Goal: Understand process/instructions: Learn how to perform a task or action

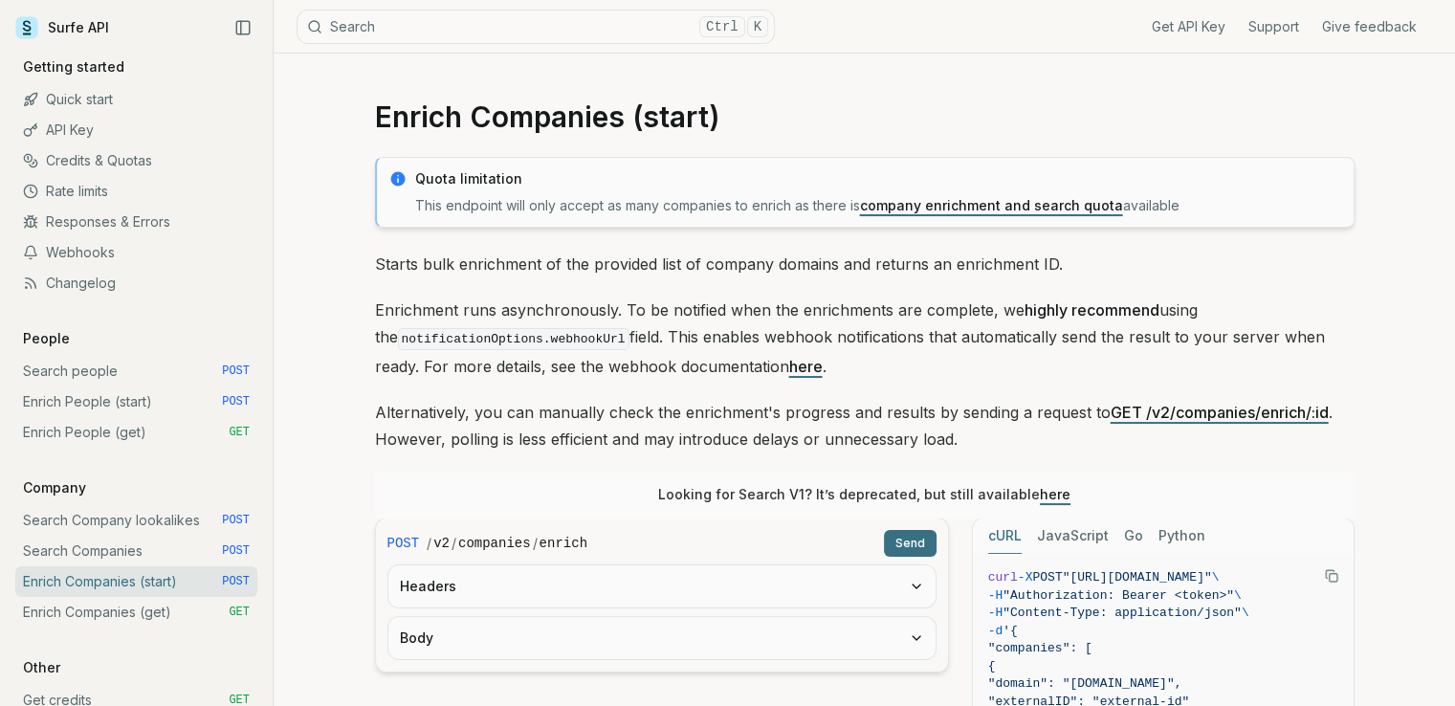
click at [1057, 498] on link "here" at bounding box center [1055, 494] width 31 height 16
click at [1056, 498] on link "here" at bounding box center [1055, 494] width 31 height 16
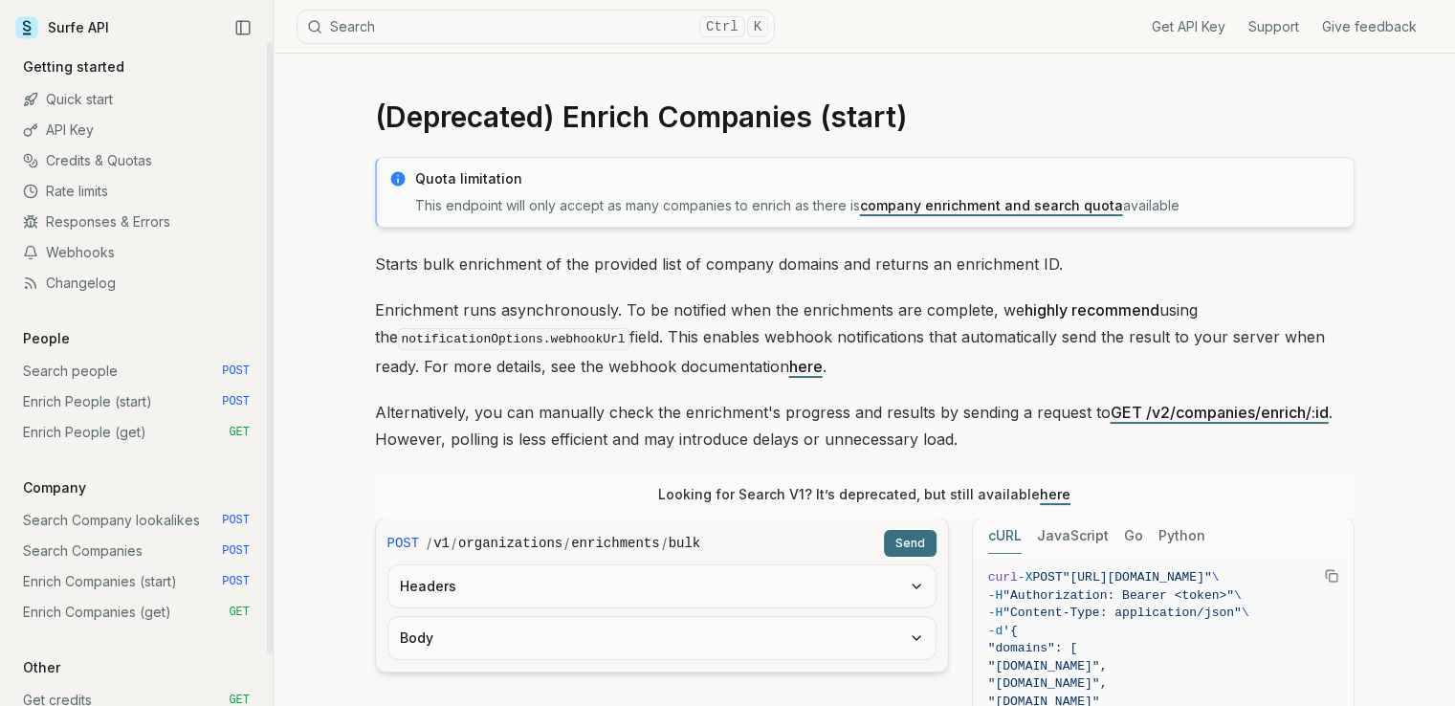
click at [84, 404] on link "Enrich People (start) POST" at bounding box center [136, 402] width 242 height 31
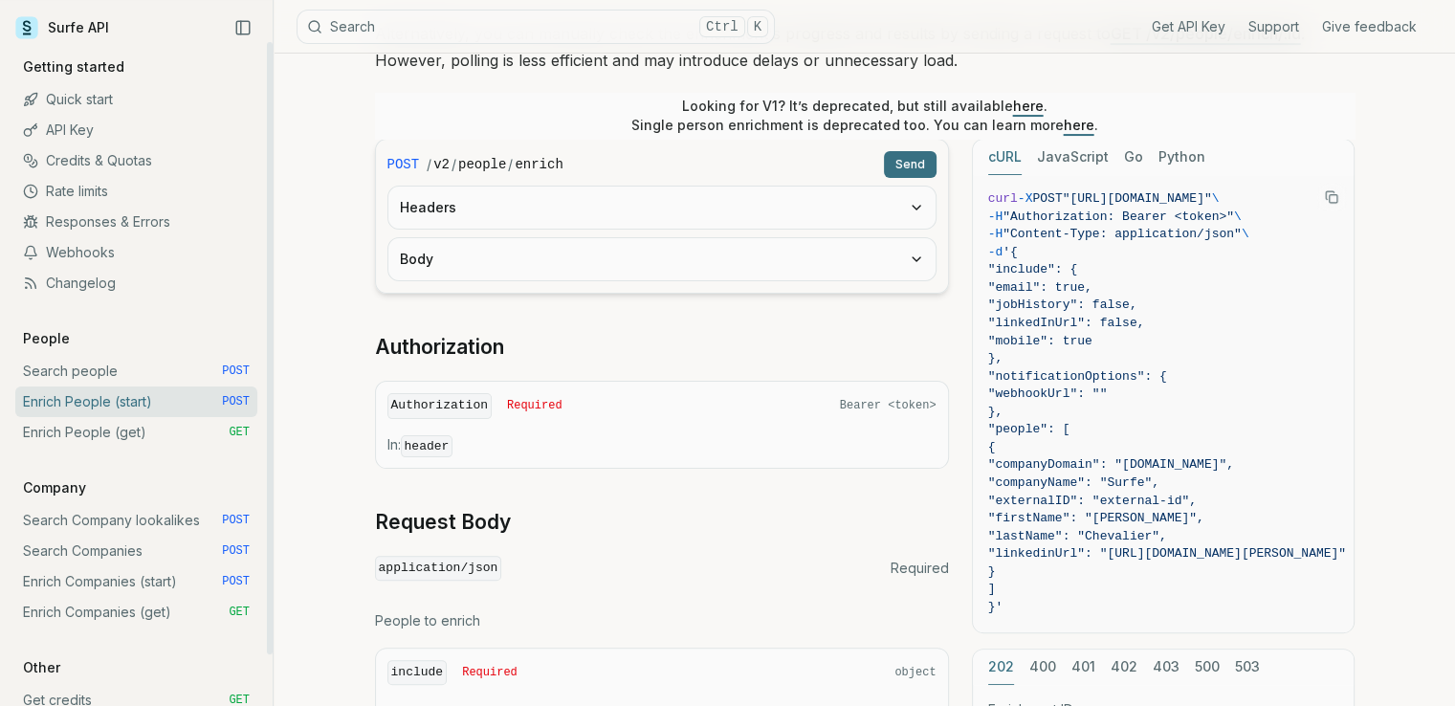
scroll to position [478, 0]
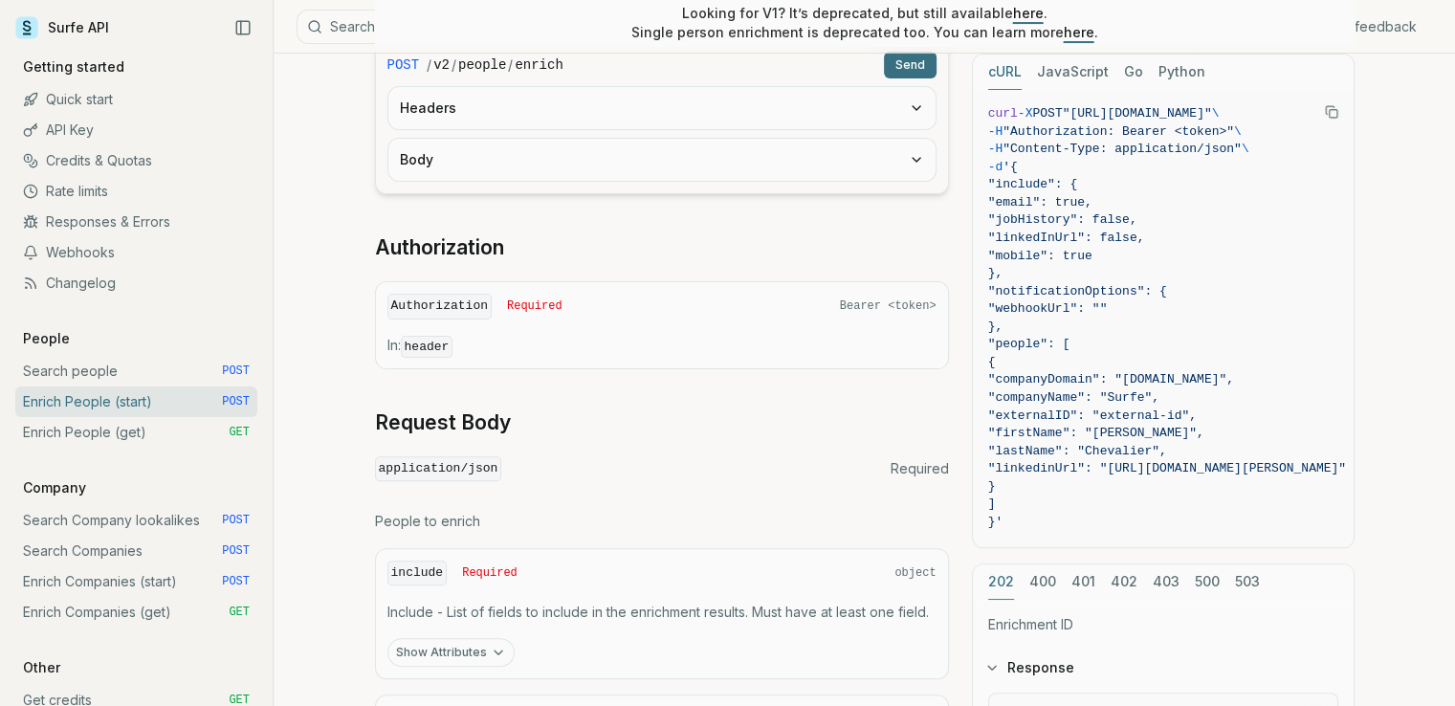
click at [700, 115] on button "Headers" at bounding box center [661, 108] width 547 height 42
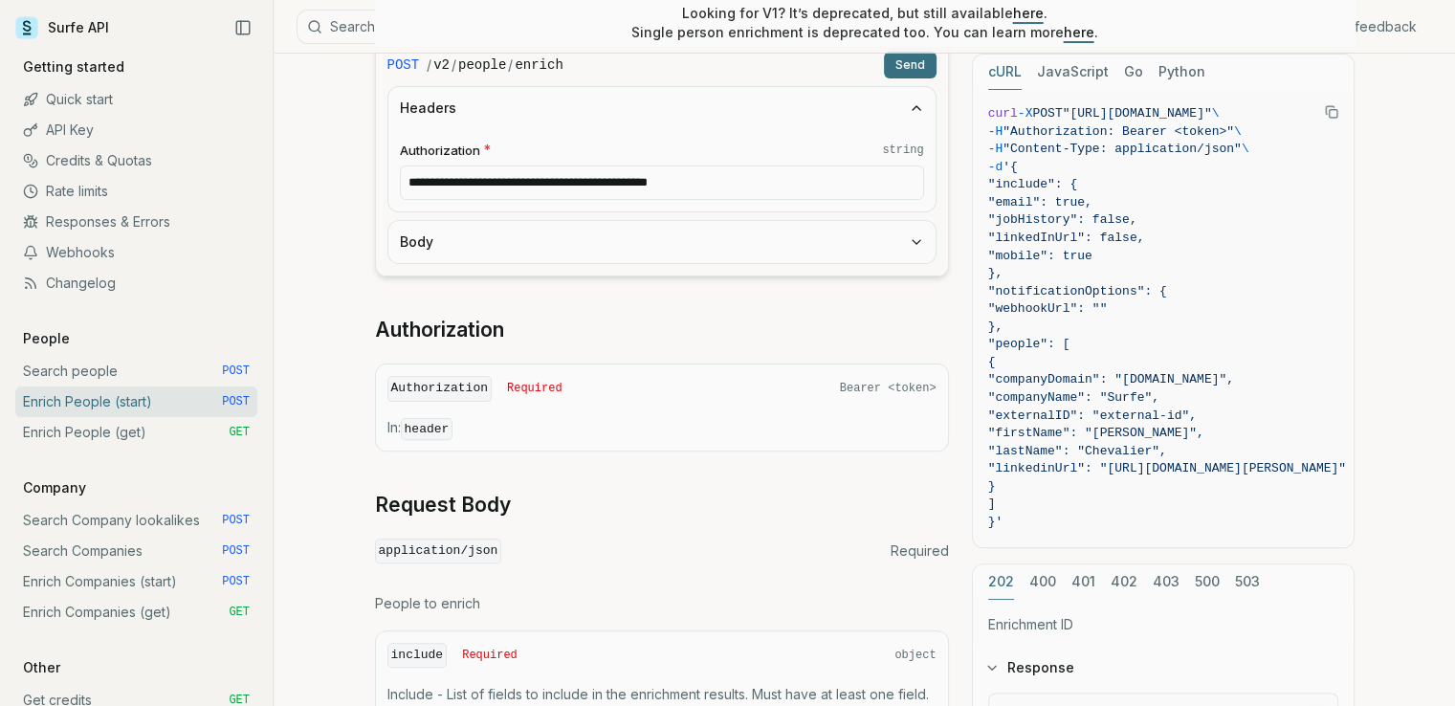
click at [665, 240] on button "Body" at bounding box center [661, 242] width 547 height 42
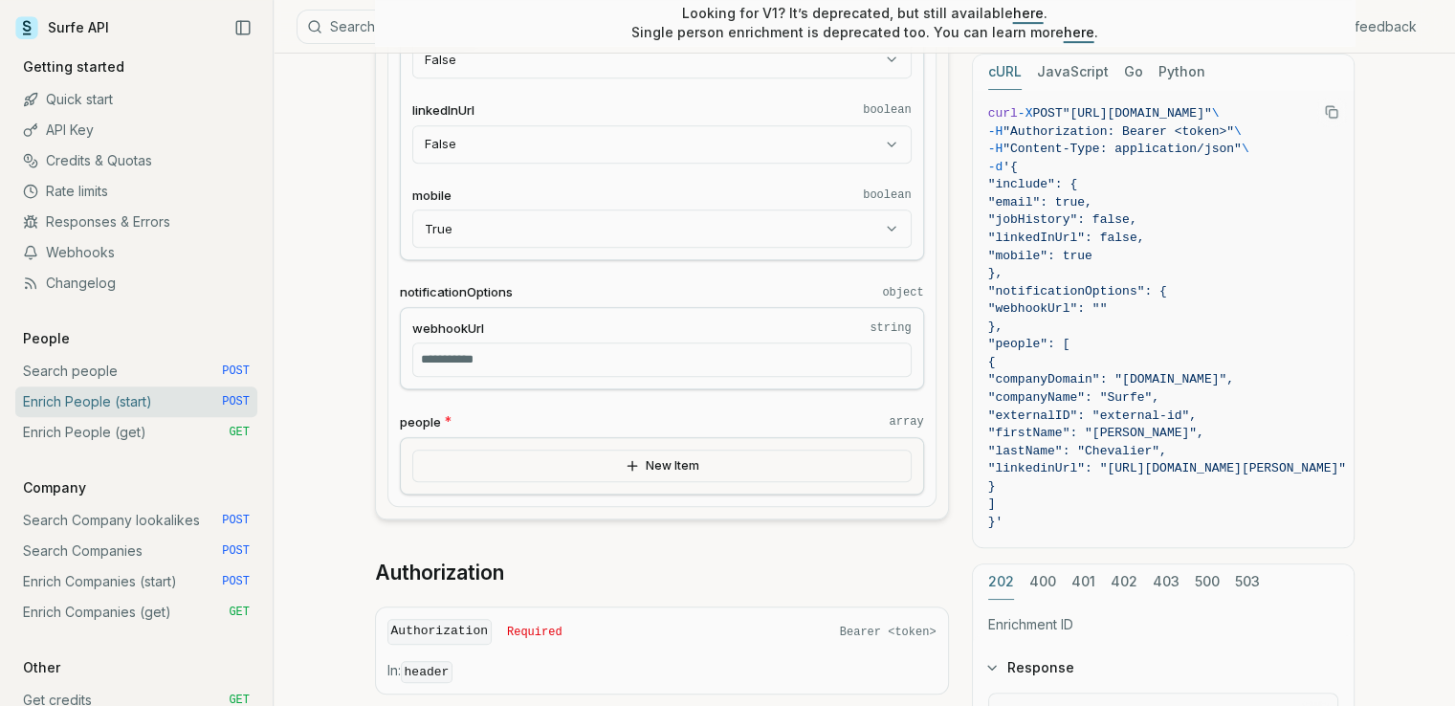
scroll to position [957, 0]
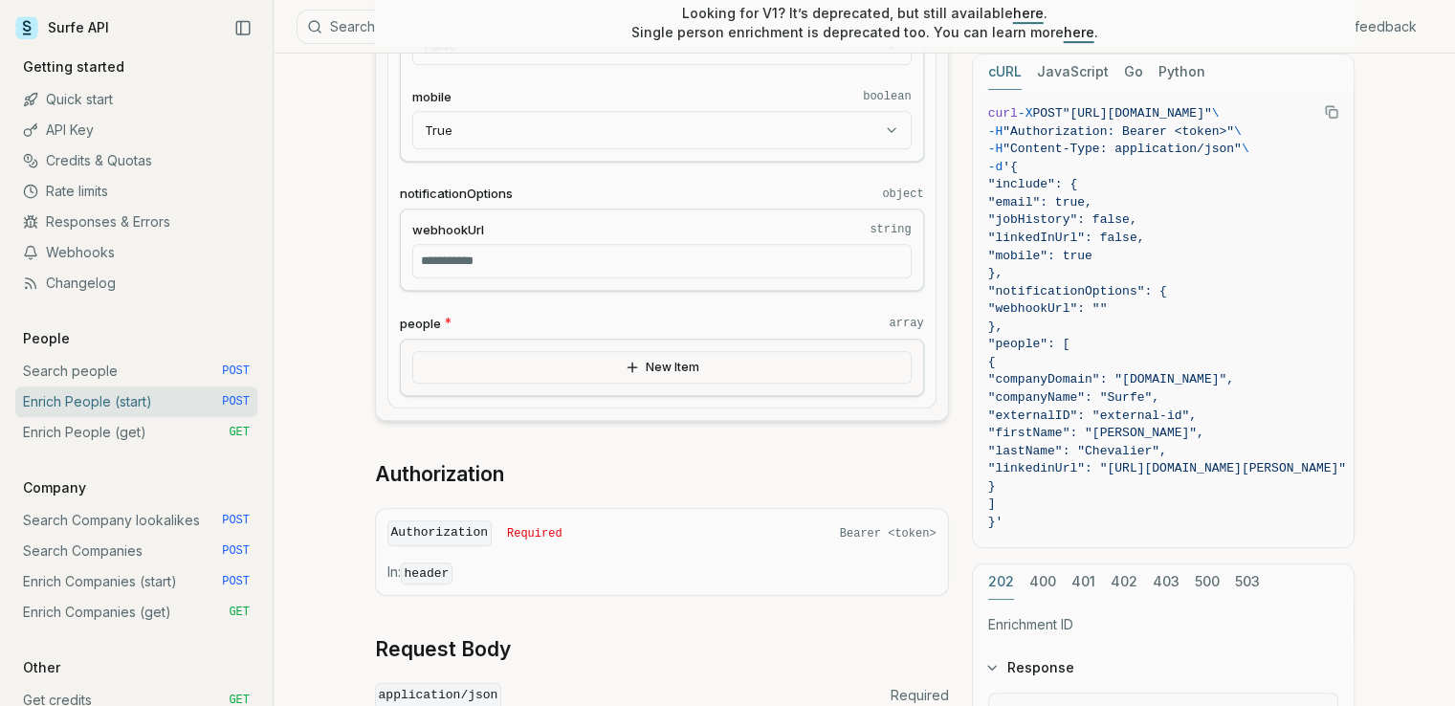
click at [690, 371] on button "New Item" at bounding box center [661, 367] width 499 height 33
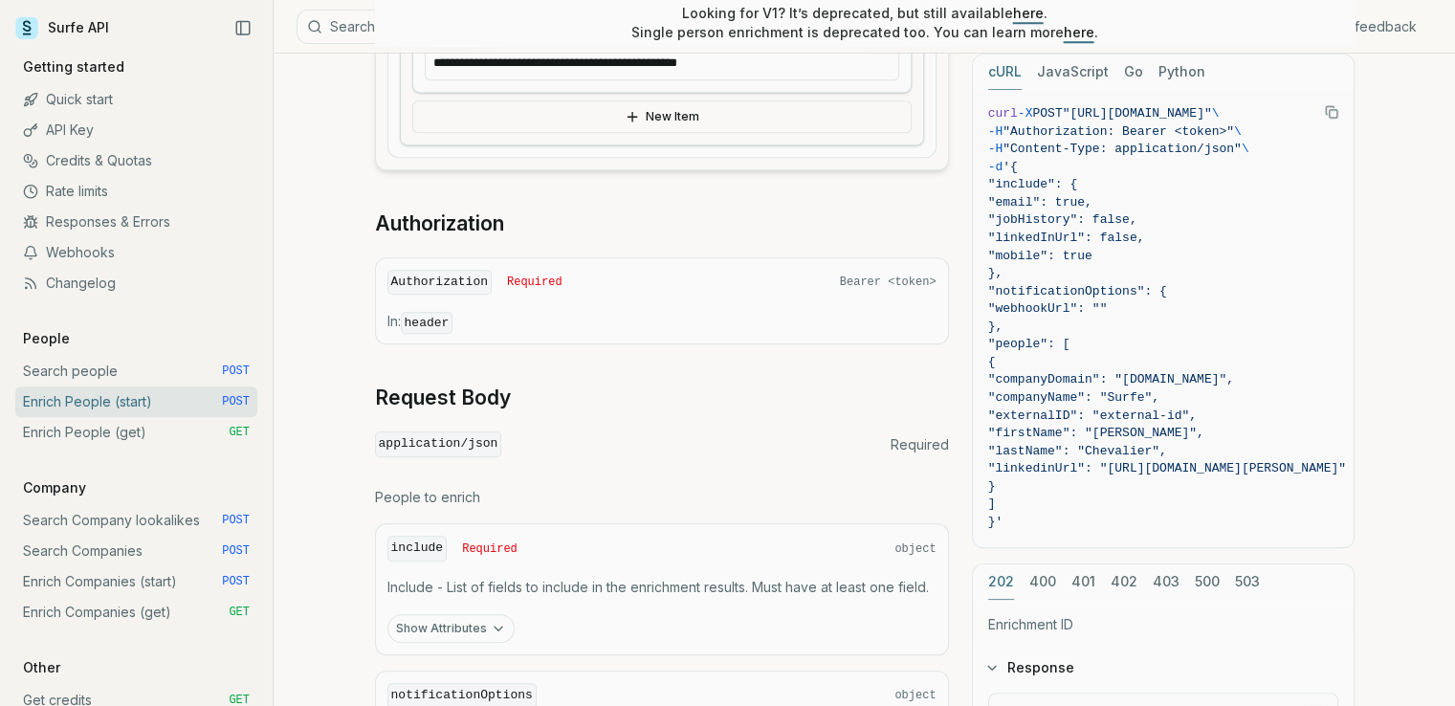
scroll to position [1818, 0]
